Goal: Task Accomplishment & Management: Manage account settings

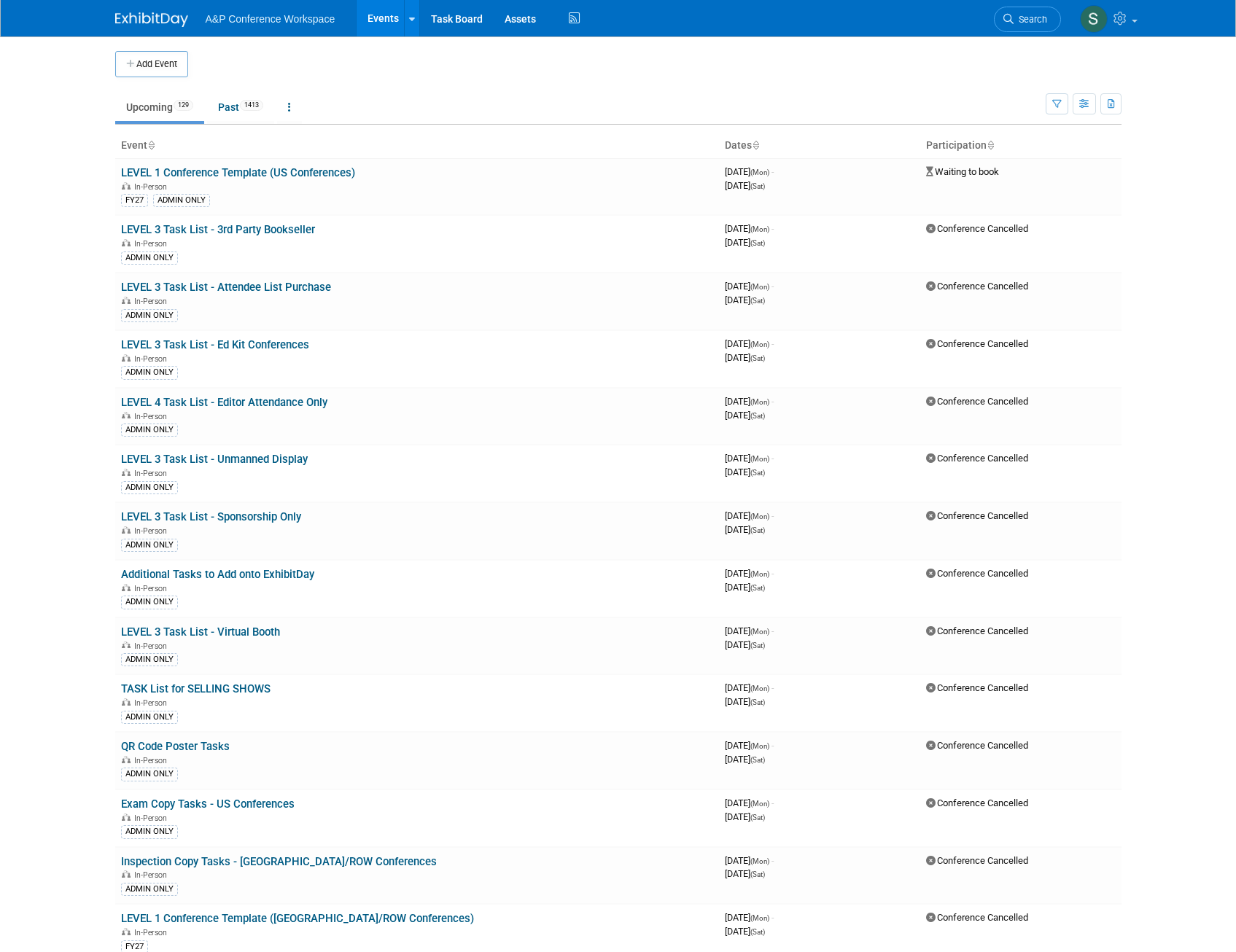
click at [1013, 4] on li "Search" at bounding box center [1027, 17] width 67 height 35
click at [1022, 19] on span "Search" at bounding box center [1030, 18] width 34 height 11
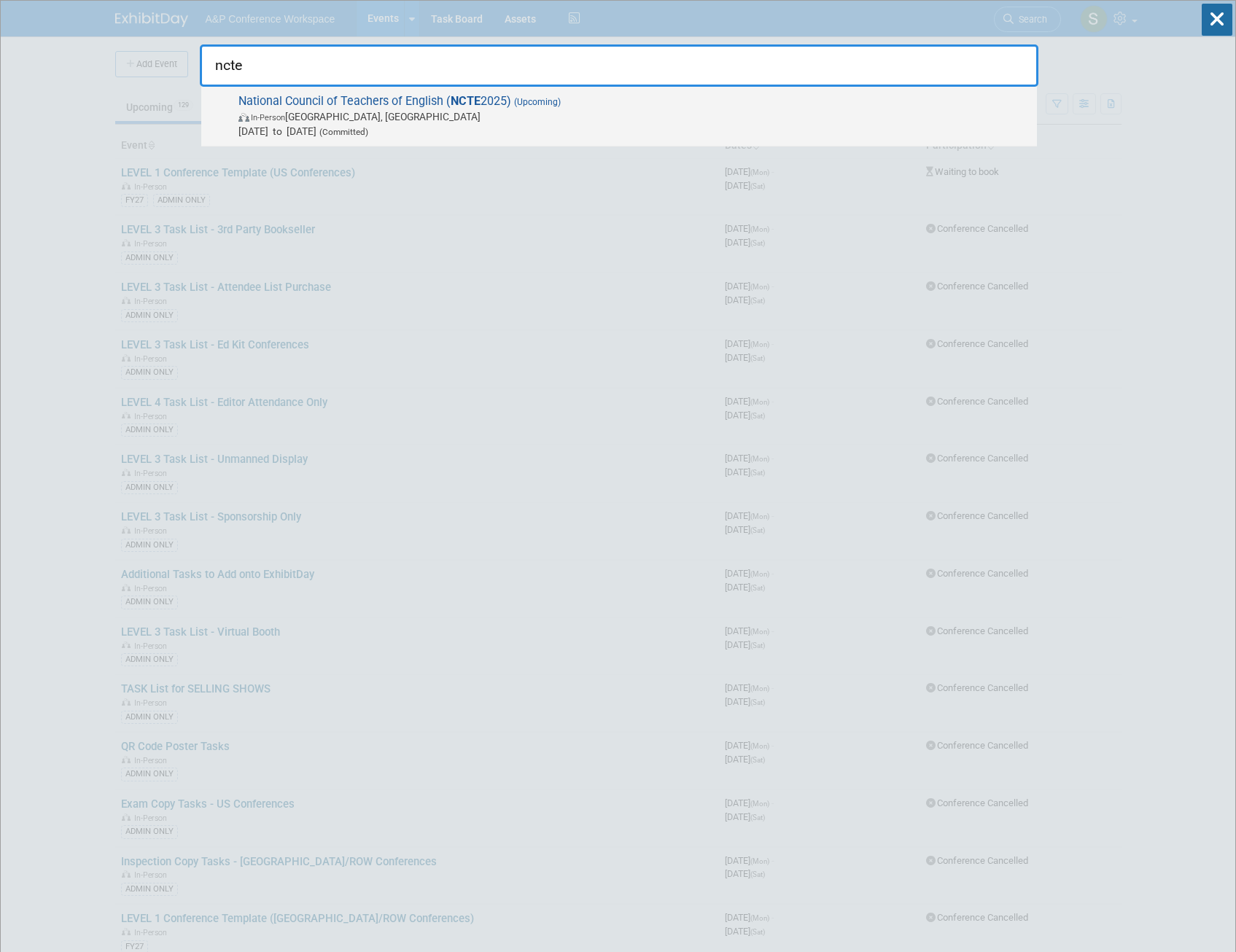
type input "ncte"
click at [560, 100] on span "(Upcoming)" at bounding box center [536, 102] width 50 height 11
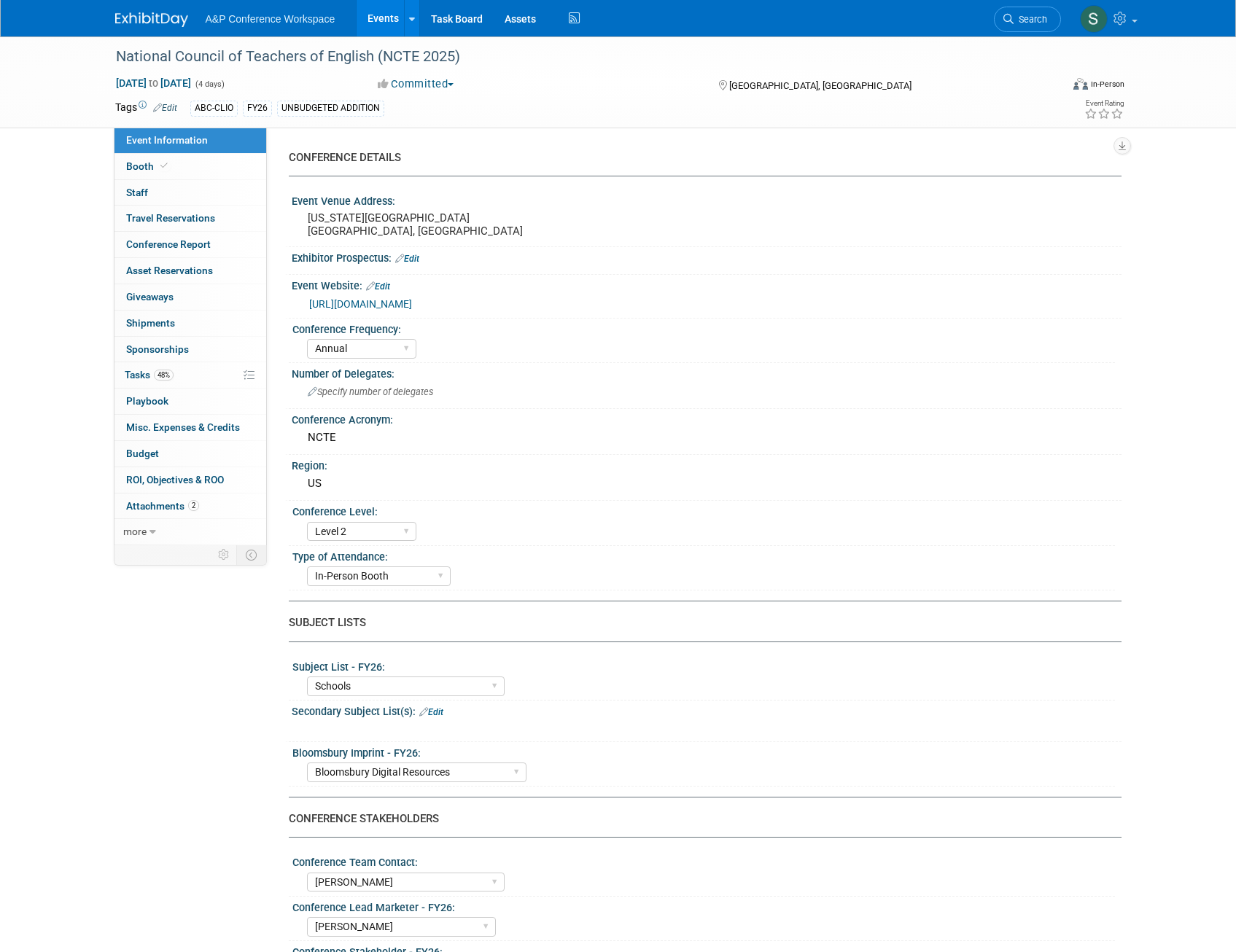
select select "Annual"
select select "Level 2"
select select "In-Person Booth"
select select "Schools"
select select "Bloomsbury Digital Resources"
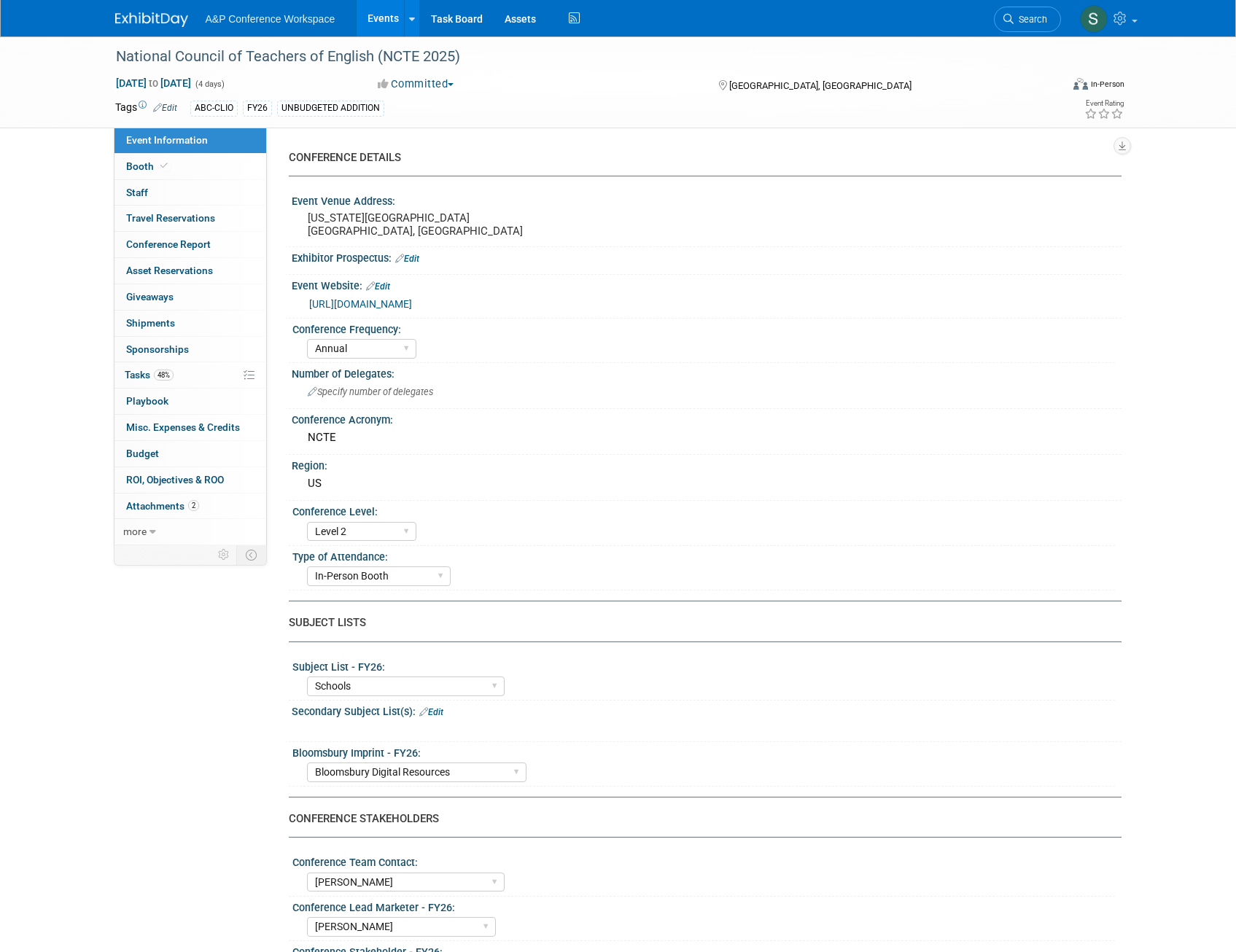
select select "[PERSON_NAME]"
select select "Brand/Subject Presence​"
click at [151, 372] on span "Tasks 48%" at bounding box center [149, 374] width 49 height 11
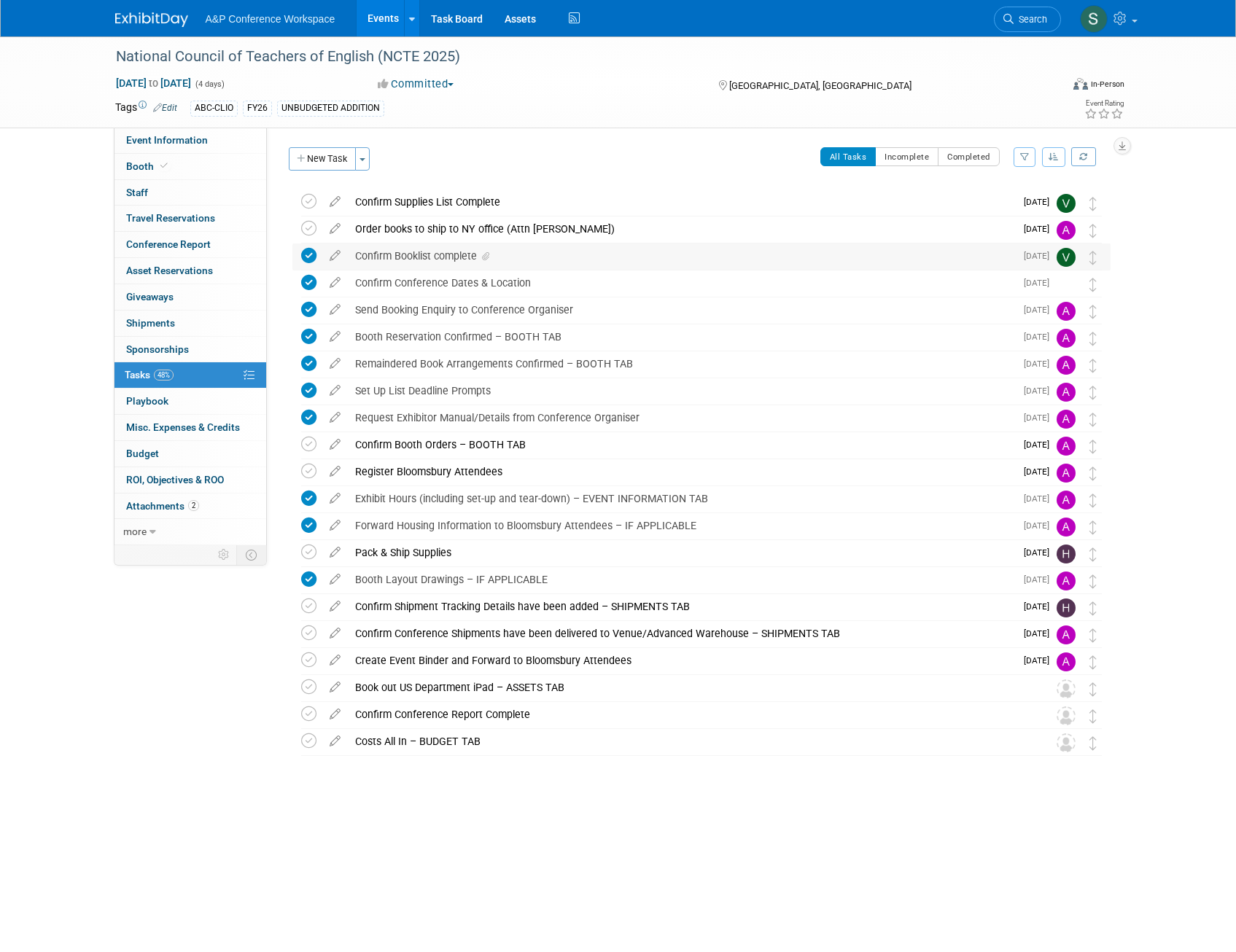
click at [413, 255] on div "Confirm Booklist complete" at bounding box center [681, 256] width 667 height 25
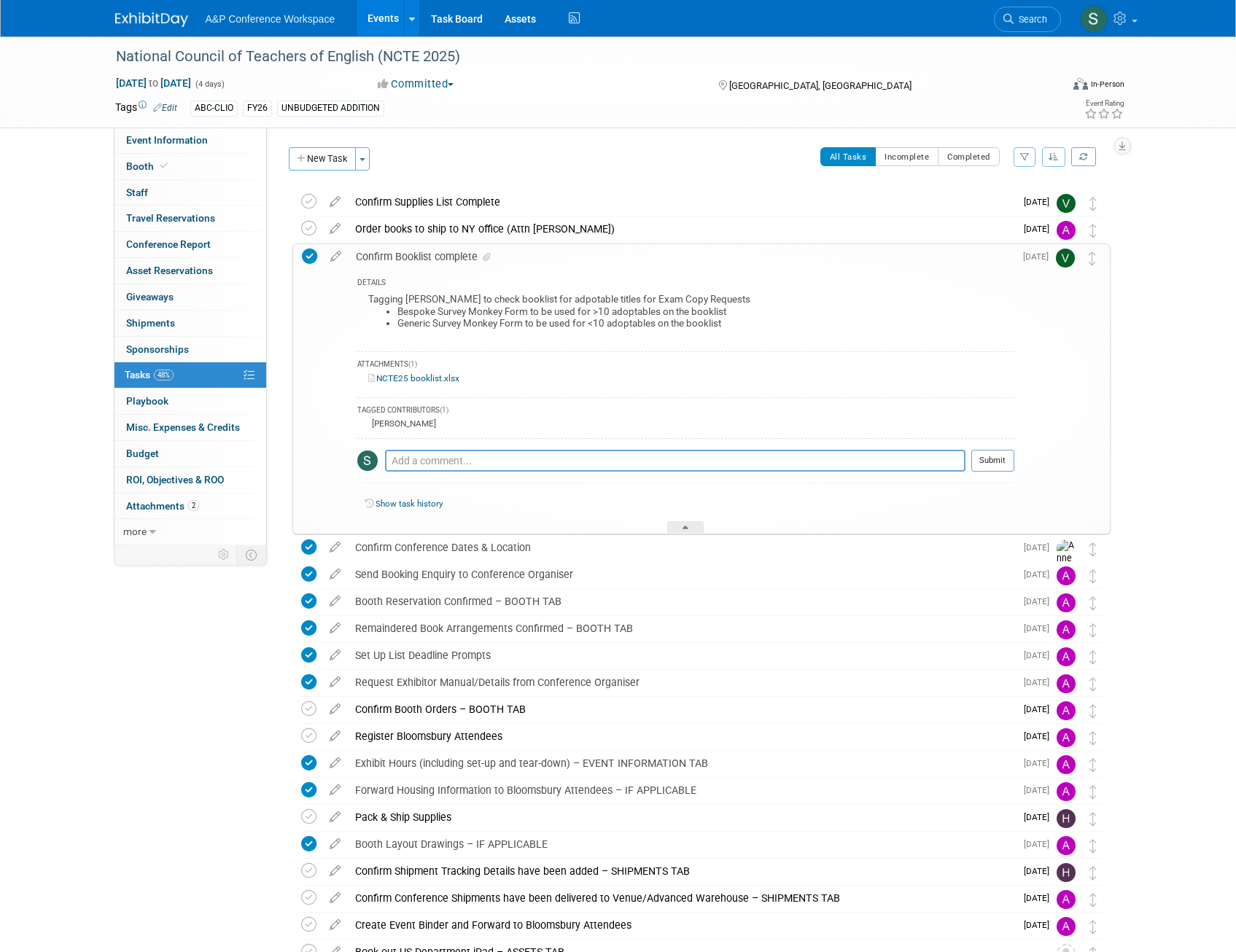
click at [430, 376] on link "NCTE25 booklist.xlsx" at bounding box center [413, 378] width 91 height 11
click at [438, 260] on div "Confirm Booklist complete" at bounding box center [681, 257] width 666 height 25
